Goal: Information Seeking & Learning: Learn about a topic

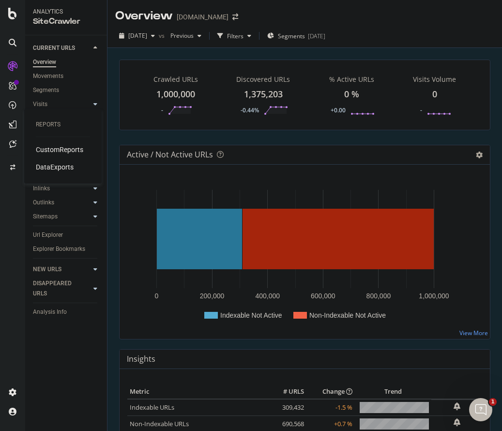
click at [53, 150] on div "CustomReports" at bounding box center [59, 150] width 47 height 10
click at [57, 238] on div "Url Explorer" at bounding box center [48, 235] width 30 height 10
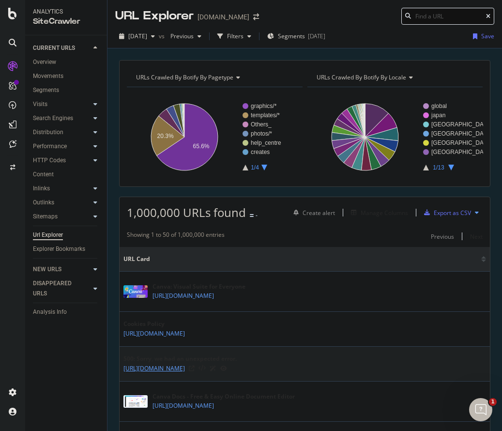
click at [185, 367] on link "https://www.canva.com/visual-suite/" at bounding box center [155, 369] width 62 height 10
click at [342, 363] on div "500: Sorry, we had an unexpected error. https://www.canva.com/visual-suite/" at bounding box center [305, 364] width 363 height 19
click at [227, 368] on icon at bounding box center [223, 369] width 7 height 6
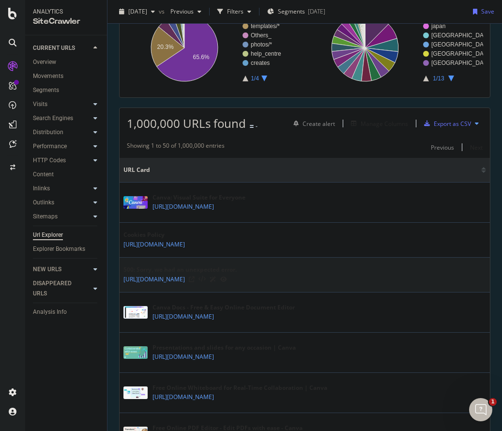
click at [197, 270] on div "500: Sorry, we had an unexpected error." at bounding box center [180, 269] width 113 height 9
click at [195, 309] on div "Canva Docs - Free & Easy Online Document Editor" at bounding box center [224, 307] width 142 height 9
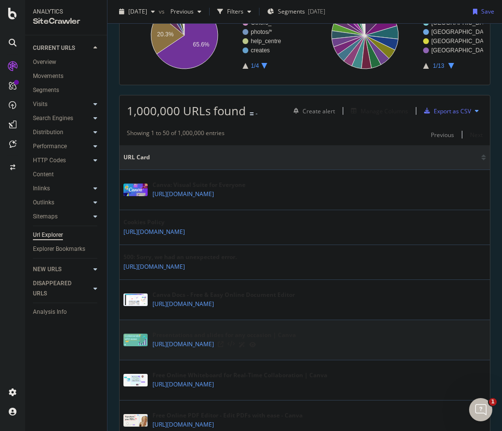
click at [212, 334] on div "Presentations and slides for any occasion | Canva" at bounding box center [224, 335] width 143 height 9
click at [256, 343] on icon at bounding box center [252, 345] width 7 height 6
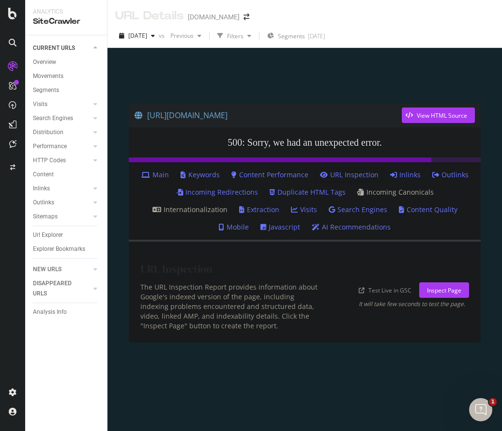
click at [267, 288] on div "The URL Inspection Report provides information about Google's indexed version o…" at bounding box center [232, 306] width 184 height 48
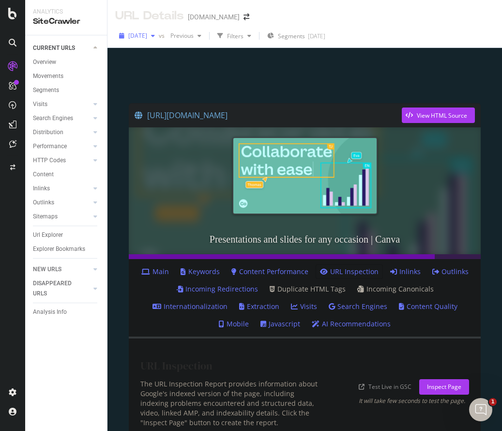
click at [147, 31] on span "2025 Jul. 27th" at bounding box center [137, 35] width 19 height 8
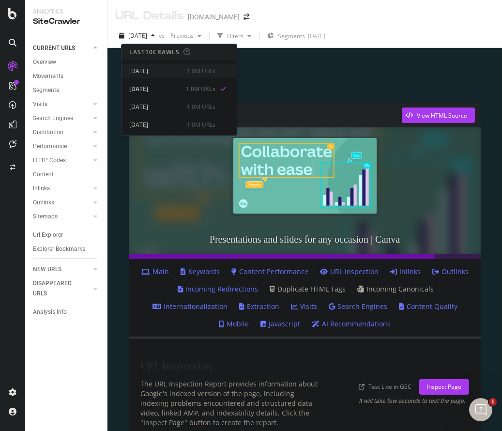
click at [169, 71] on div "[DATE]" at bounding box center [155, 70] width 52 height 9
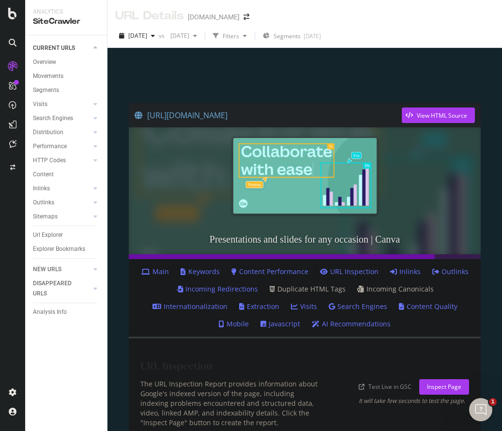
scroll to position [48, 0]
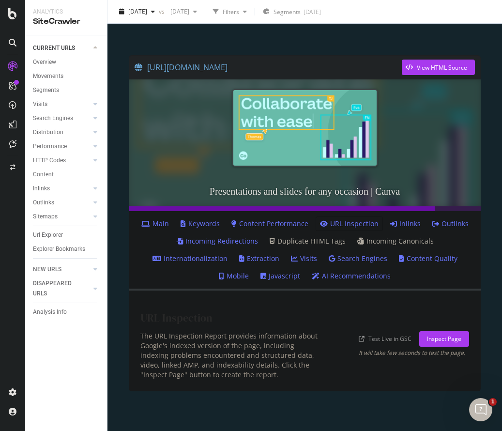
click at [405, 226] on link "Inlinks" at bounding box center [405, 224] width 31 height 10
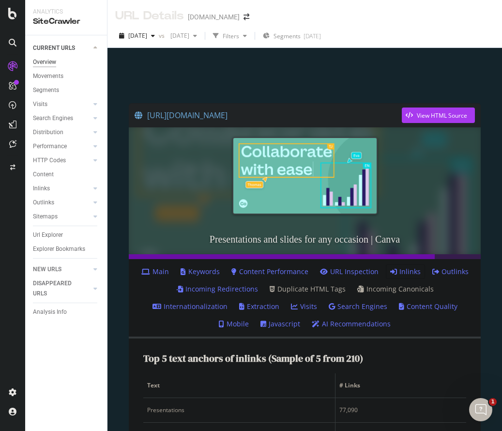
click at [51, 60] on div "Overview" at bounding box center [44, 62] width 23 height 10
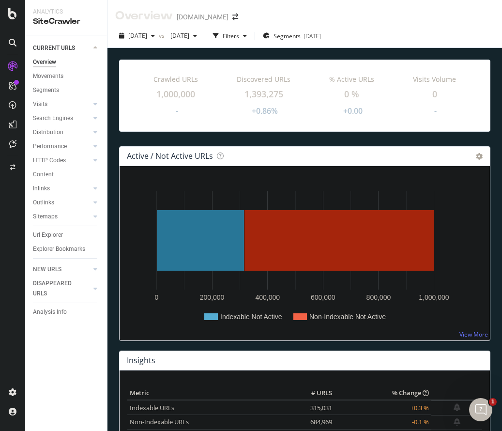
click at [58, 229] on div "Url Explorer" at bounding box center [70, 235] width 74 height 14
click at [58, 231] on div "Url Explorer" at bounding box center [48, 235] width 30 height 10
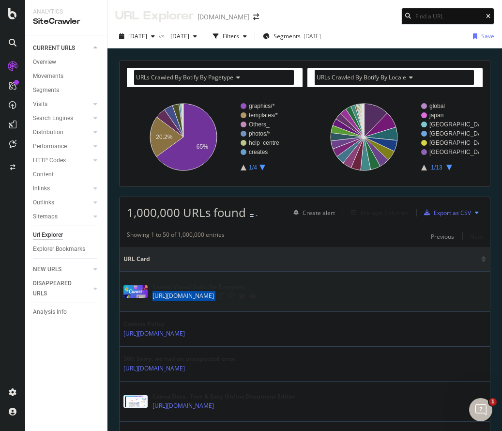
click at [151, 297] on div "Canva: Visual Suite for Everyone https://www.canva.com/" at bounding box center [305, 291] width 363 height 24
click at [434, 15] on input at bounding box center [448, 16] width 93 height 17
paste input "https://www.canva.com/"
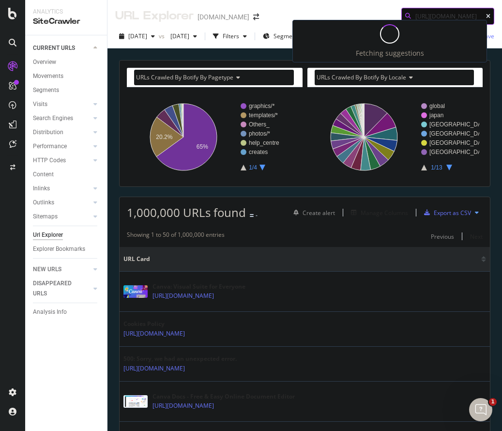
type input "https://www.canva.com/"
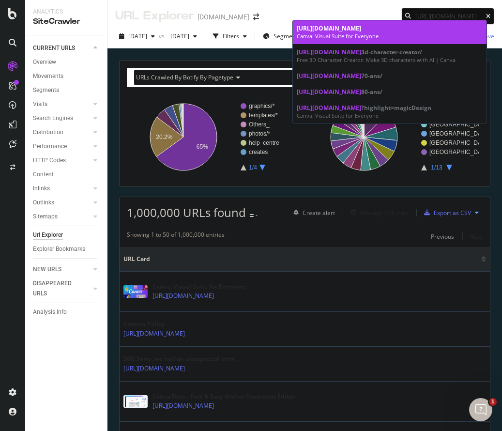
click at [374, 41] on link "https://www.canva.com/ Canva: Visual Suite for Everyone" at bounding box center [390, 32] width 194 height 24
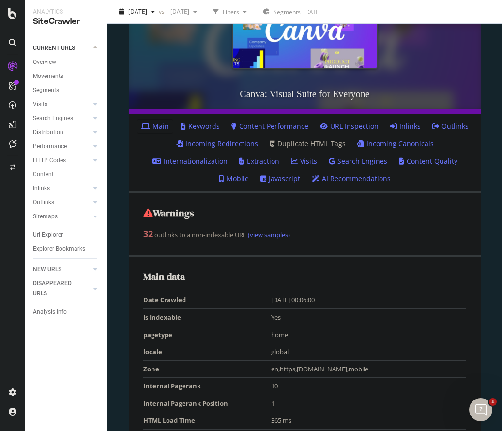
scroll to position [195, 0]
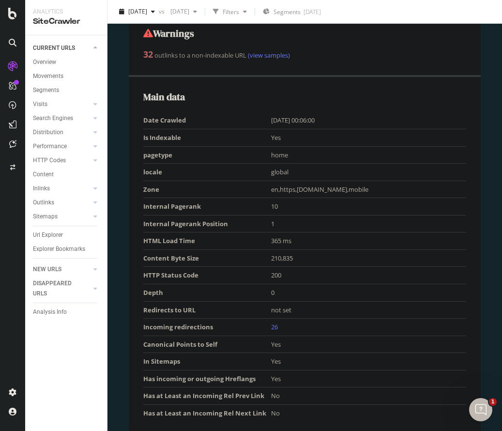
scroll to position [331, 0]
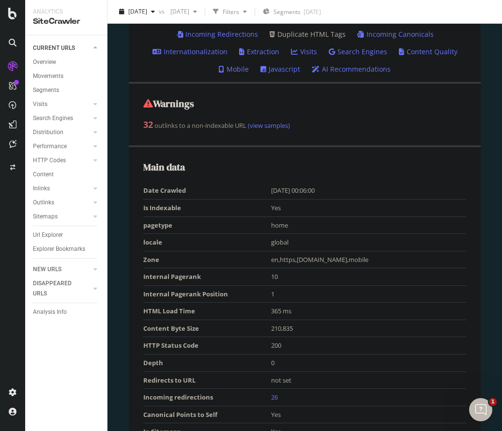
scroll to position [267, 0]
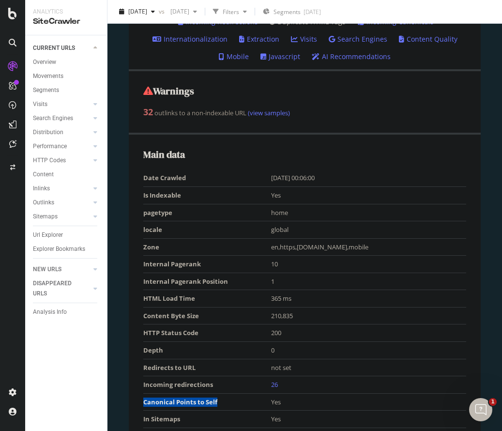
drag, startPoint x: 222, startPoint y: 402, endPoint x: 144, endPoint y: 394, distance: 78.9
click at [144, 394] on td "Canonical Points to Self" at bounding box center [207, 401] width 128 height 17
copy td "Canonical Points to Self"
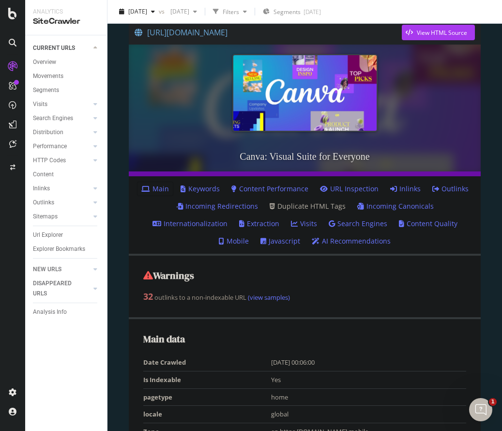
scroll to position [163, 0]
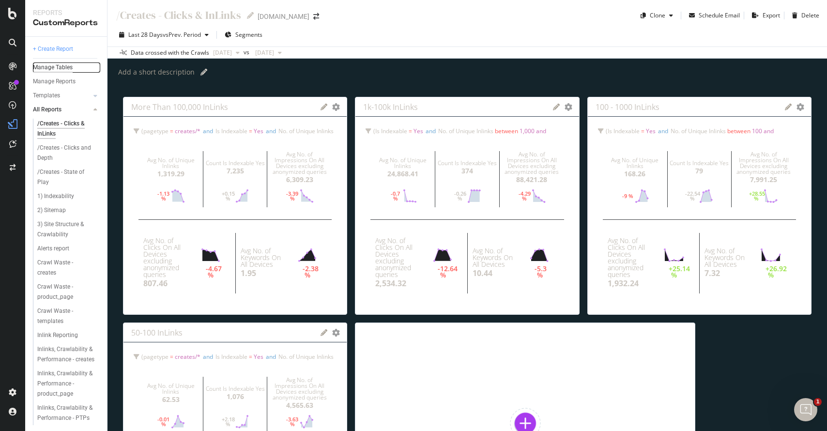
click at [64, 66] on div "Manage Tables" at bounding box center [53, 67] width 40 height 10
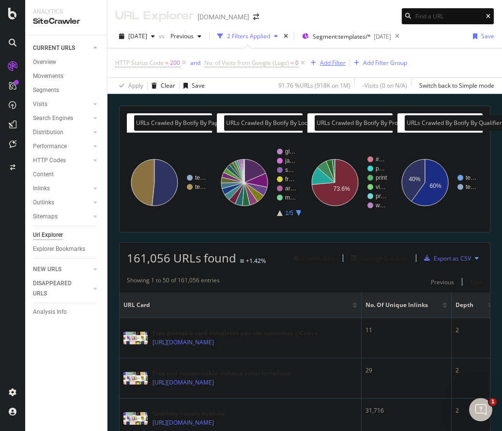
click at [323, 63] on div "Add Filter" at bounding box center [333, 63] width 26 height 8
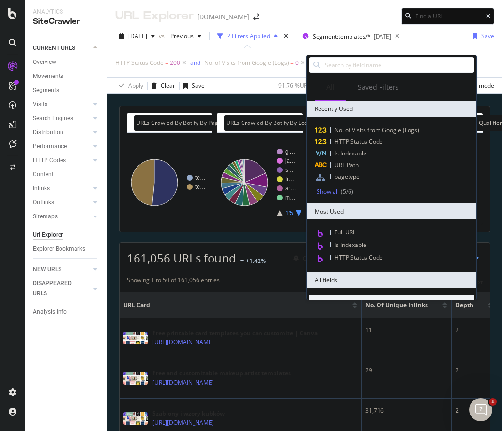
click at [263, 76] on div "HTTP Status Code = 200 and No. of Visits from Google (Logs) = 0 Add Filter Add …" at bounding box center [304, 62] width 379 height 29
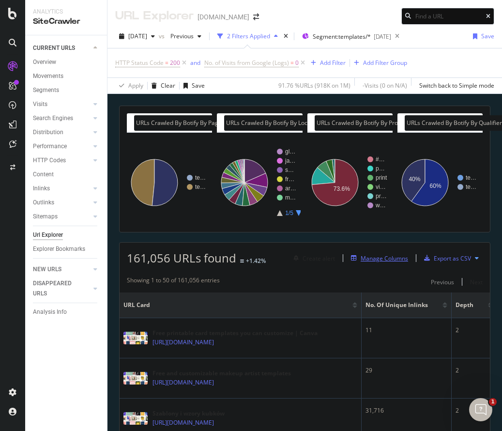
click at [377, 262] on div "Manage Columns" at bounding box center [384, 258] width 47 height 8
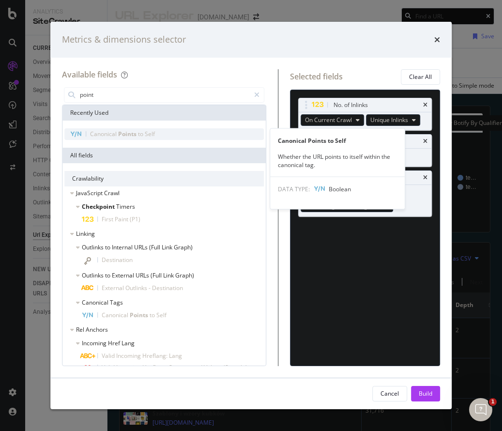
type input "point"
click at [167, 132] on div "Canonical Points to Self" at bounding box center [164, 134] width 200 height 12
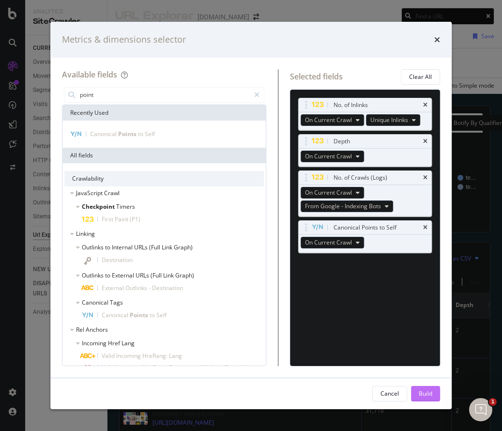
click at [422, 400] on div "Build" at bounding box center [426, 394] width 14 height 15
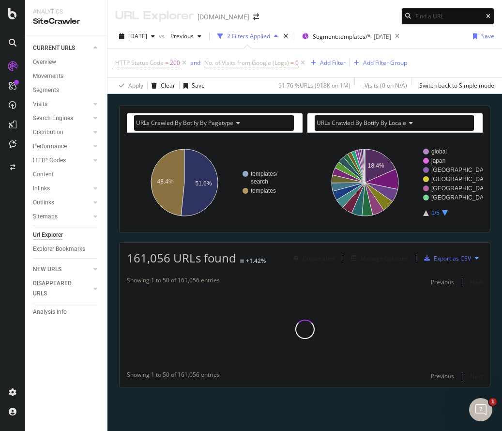
click at [423, 395] on div "URLs Crawled By Botify By pagetype Chart (by Value) Table Expand Export as CSV …" at bounding box center [305, 264] width 395 height 316
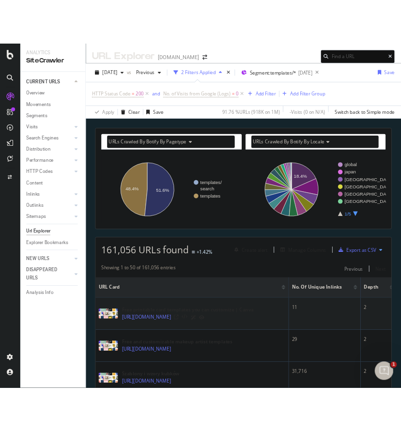
scroll to position [0, 278]
